Goal: Find specific page/section: Find specific page/section

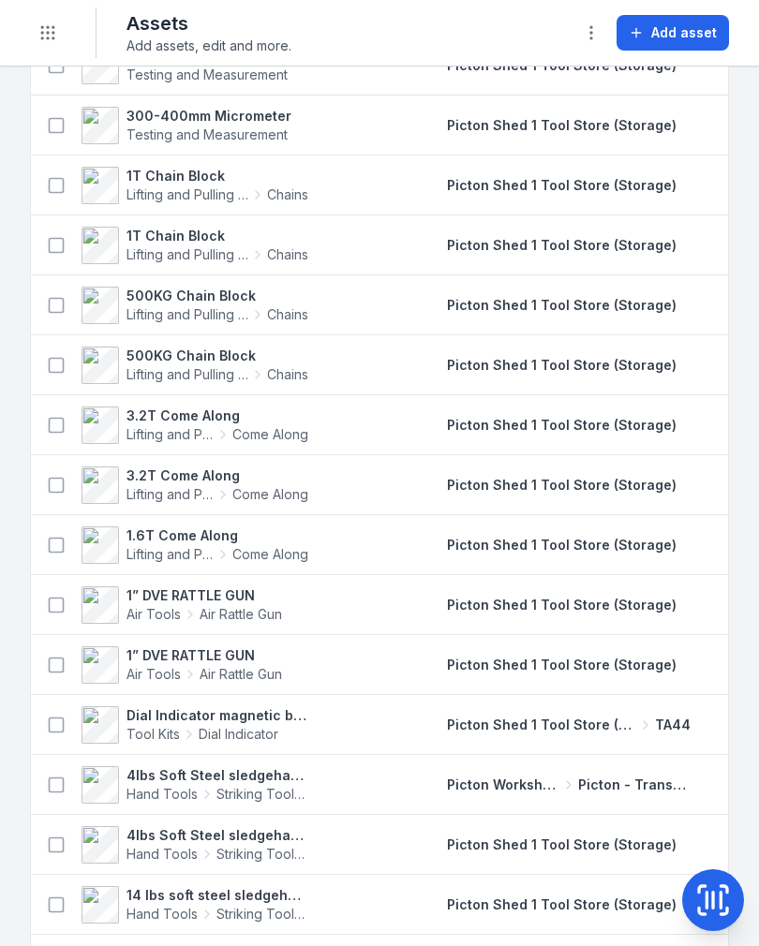
scroll to position [1177, 0]
click at [40, 31] on icon "Toggle navigation" at bounding box center [47, 32] width 19 height 19
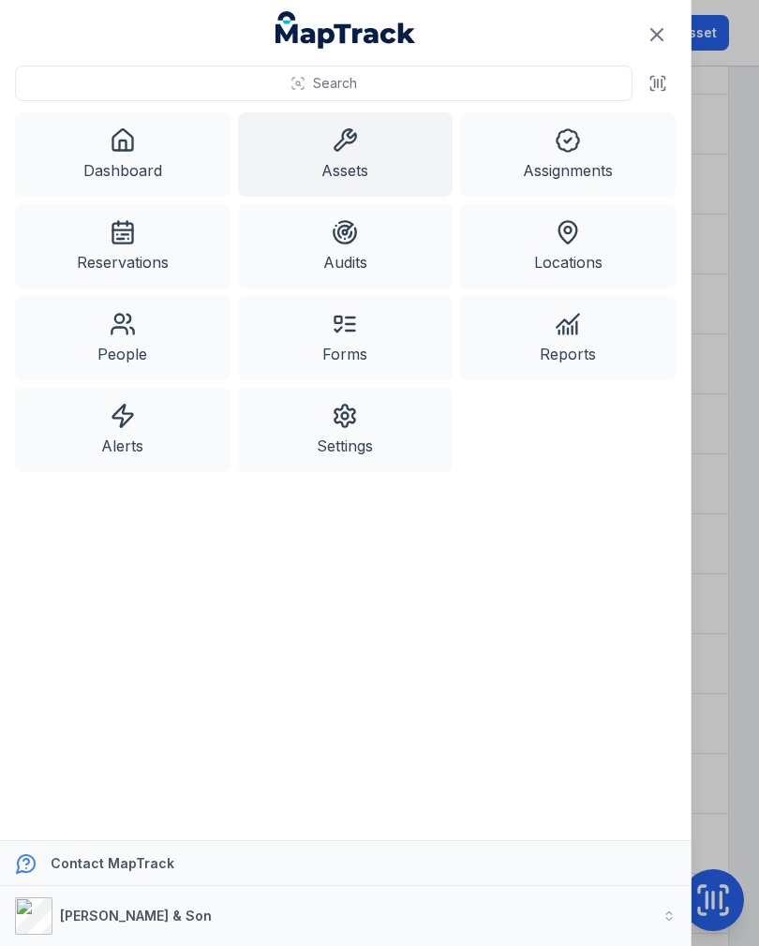
click at [615, 248] on link "Locations" at bounding box center [568, 246] width 216 height 84
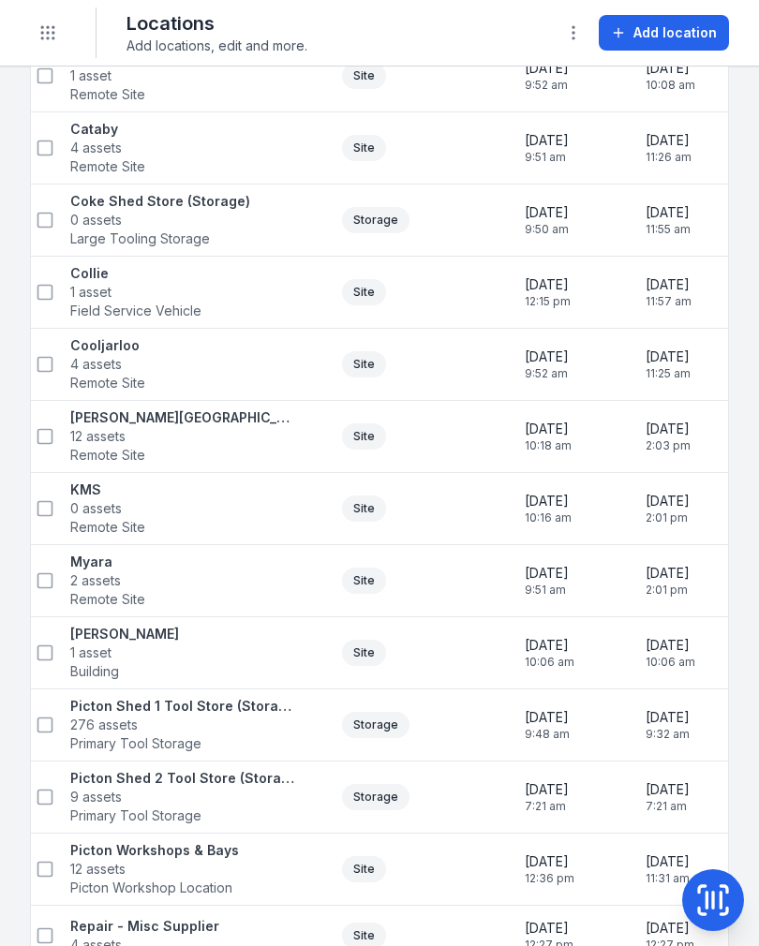
scroll to position [227, 0]
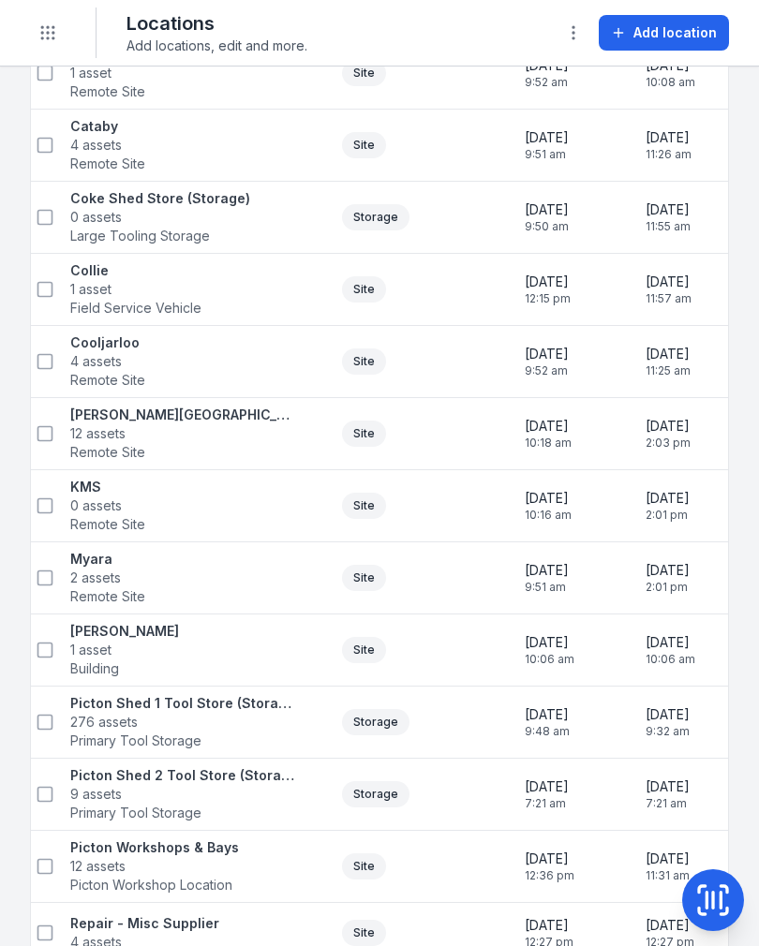
click at [119, 712] on strong "Picton Shed 1 Tool Store (Storage)" at bounding box center [183, 703] width 227 height 19
click at [38, 731] on icon at bounding box center [45, 722] width 19 height 19
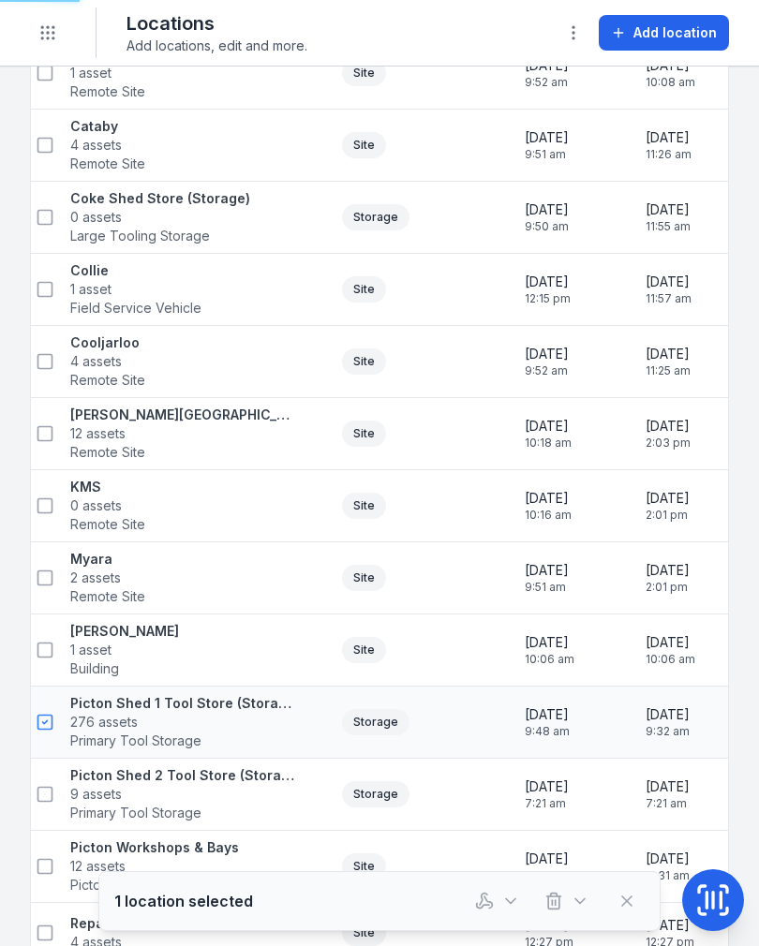
click at [38, 721] on rect at bounding box center [45, 723] width 14 height 14
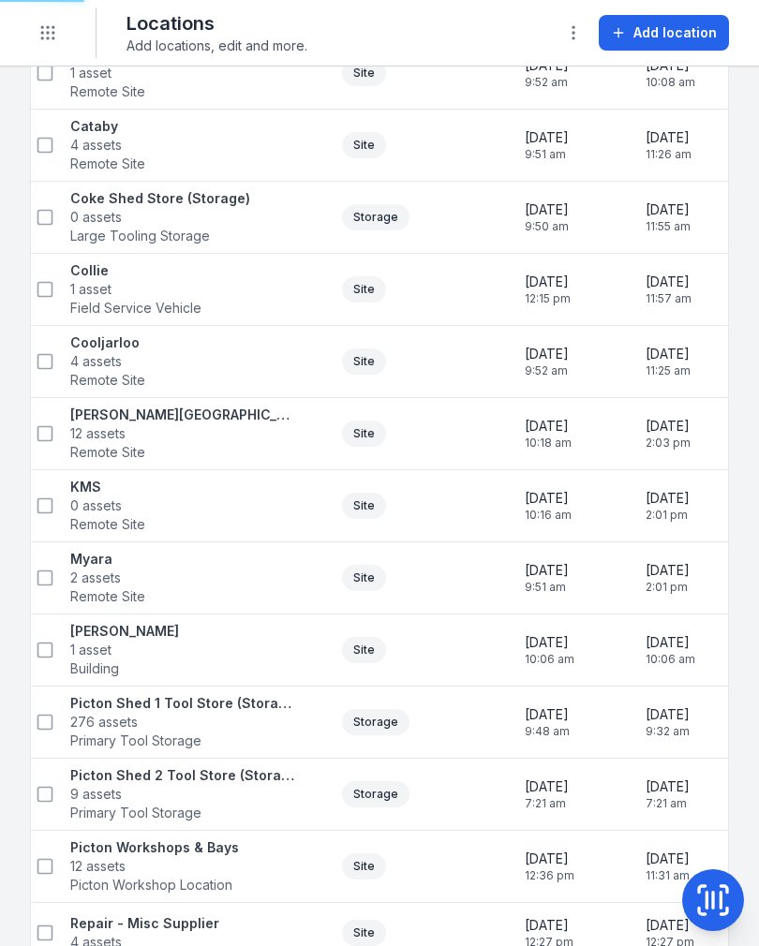
click at [142, 698] on strong "Picton Shed 1 Tool Store (Storage)" at bounding box center [183, 703] width 227 height 19
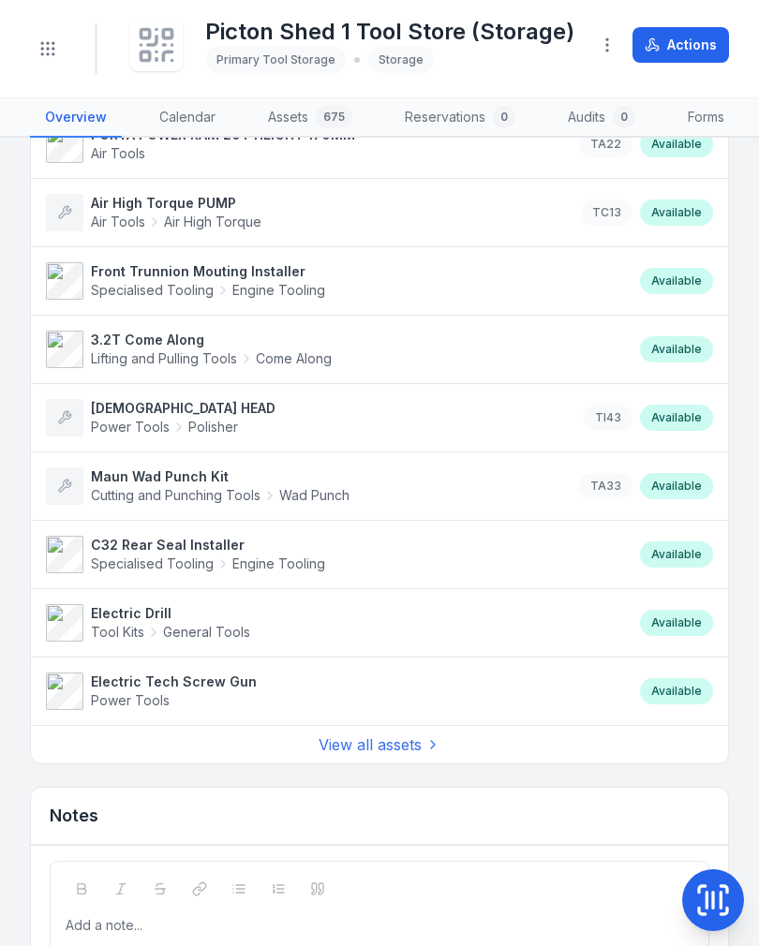
scroll to position [1217, 0]
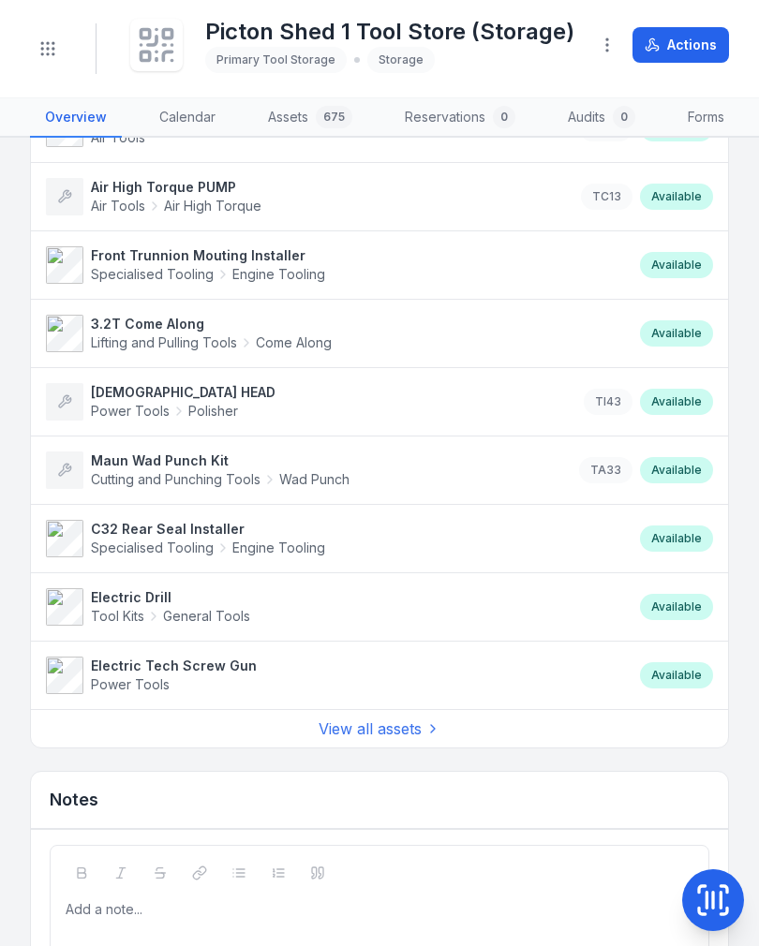
click at [397, 723] on link "View all assets" at bounding box center [380, 729] width 122 height 22
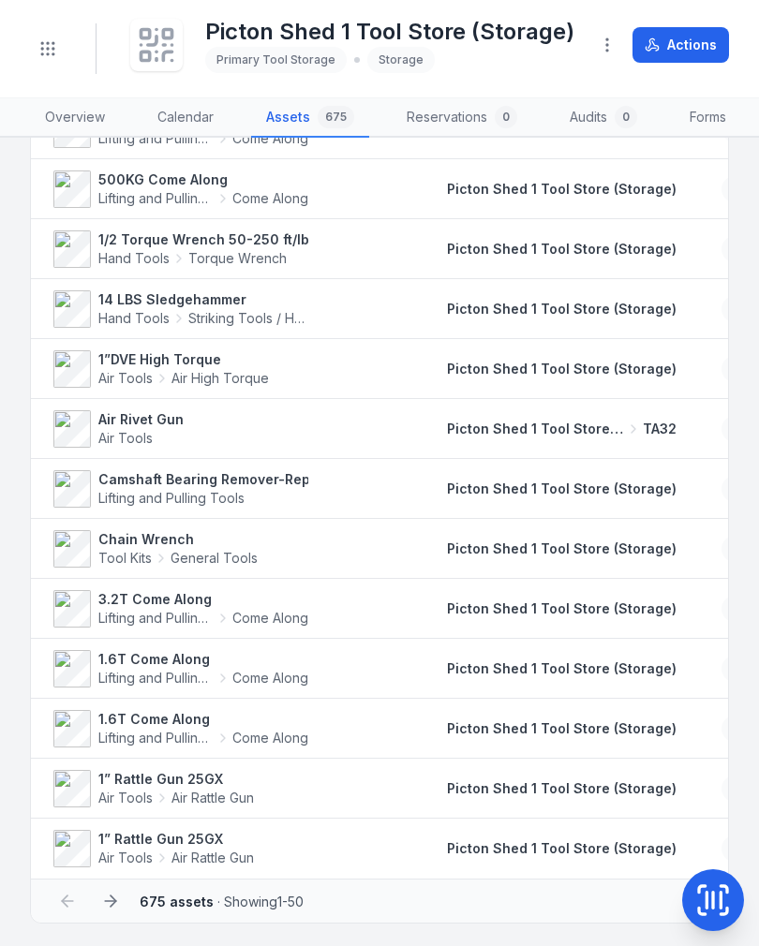
click at [128, 653] on strong "1.6T Come Along" at bounding box center [203, 659] width 210 height 19
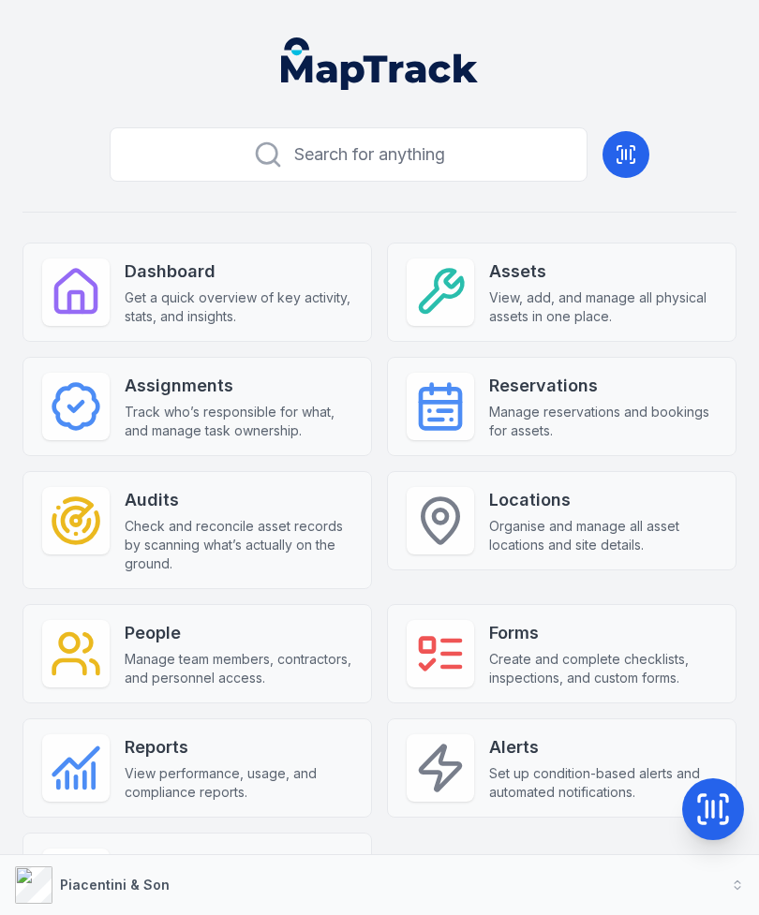
click at [543, 289] on span "View, add, and manage all physical assets in one place." at bounding box center [603, 307] width 228 height 37
